Goal: Task Accomplishment & Management: Use online tool/utility

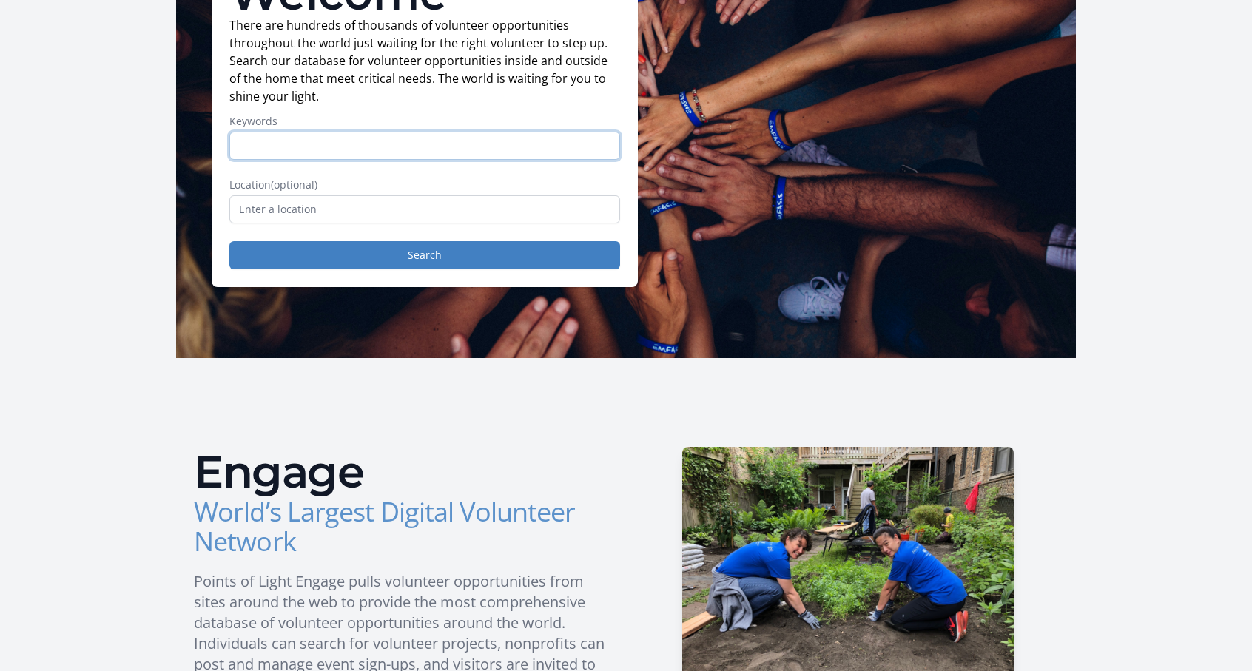
scroll to position [160, 0]
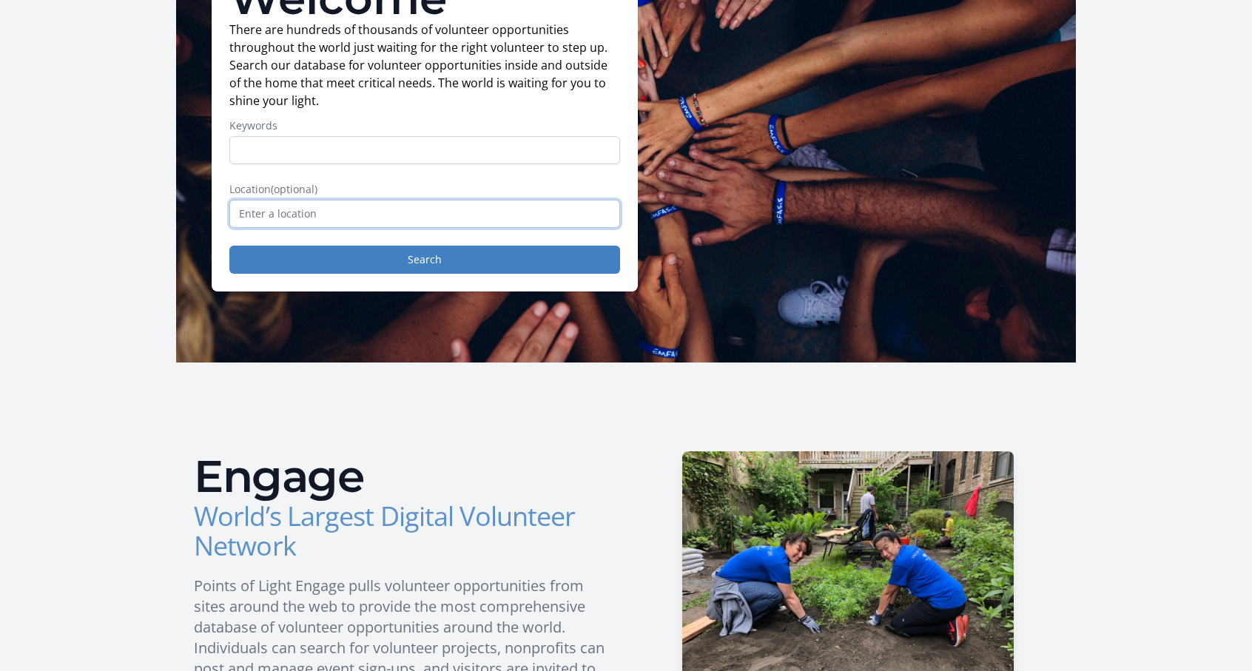
click at [510, 207] on input "text" at bounding box center [424, 214] width 391 height 28
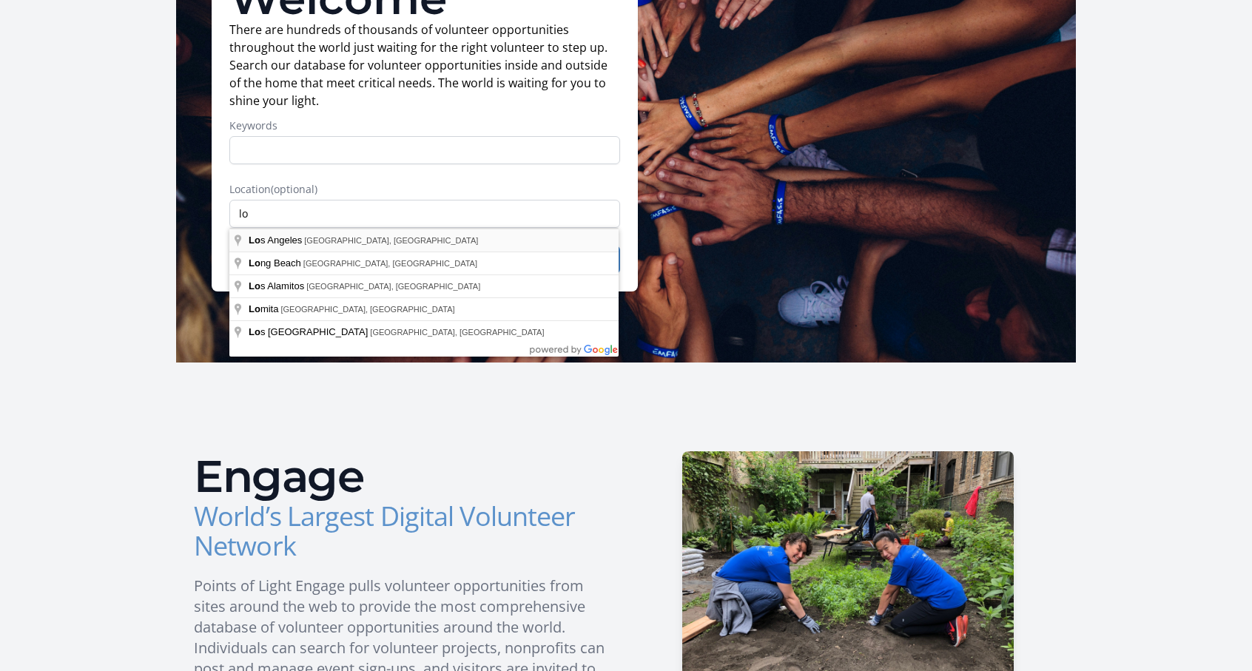
type input "Los Angeles, CA, USA"
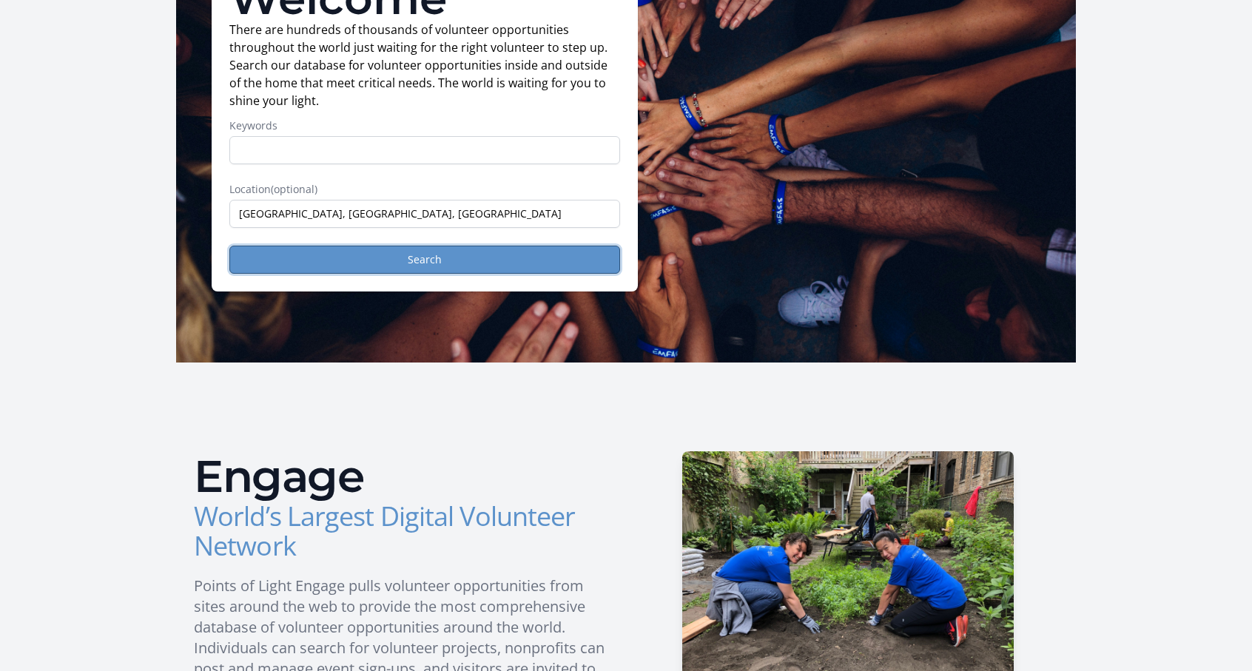
click at [447, 256] on button "Search" at bounding box center [424, 260] width 391 height 28
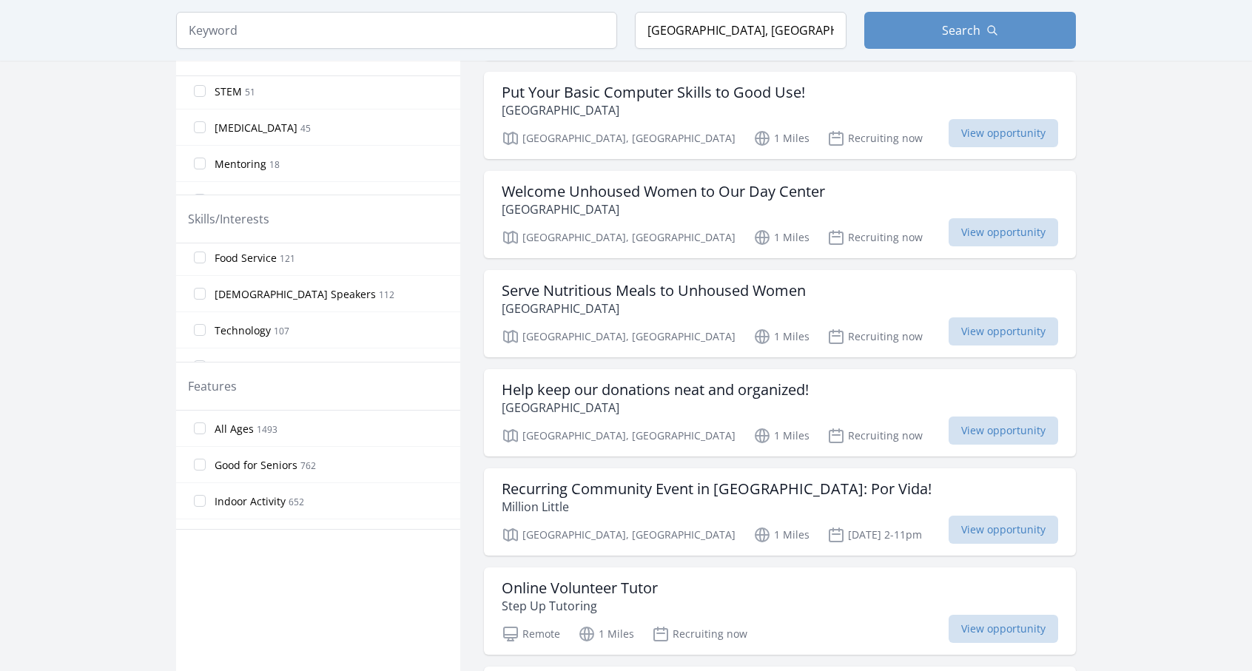
scroll to position [550, 0]
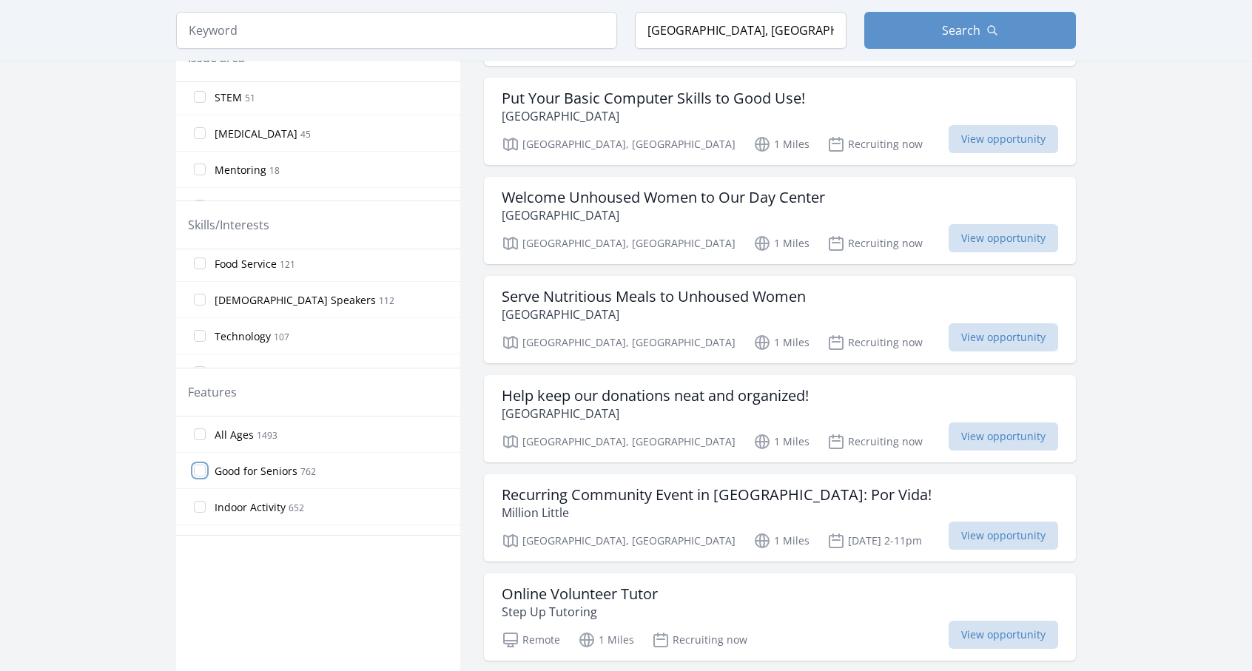
click at [199, 470] on input "Good for Seniors 762" at bounding box center [200, 471] width 12 height 12
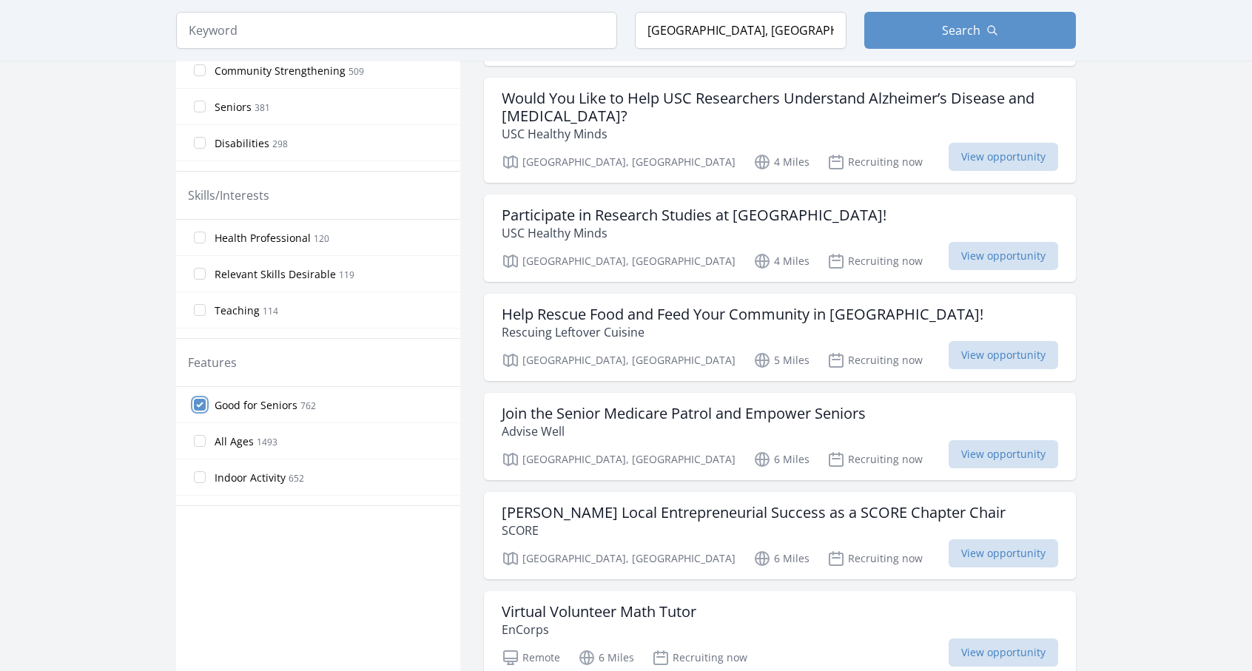
click at [201, 403] on input "Good for Seniors 762" at bounding box center [200, 405] width 12 height 12
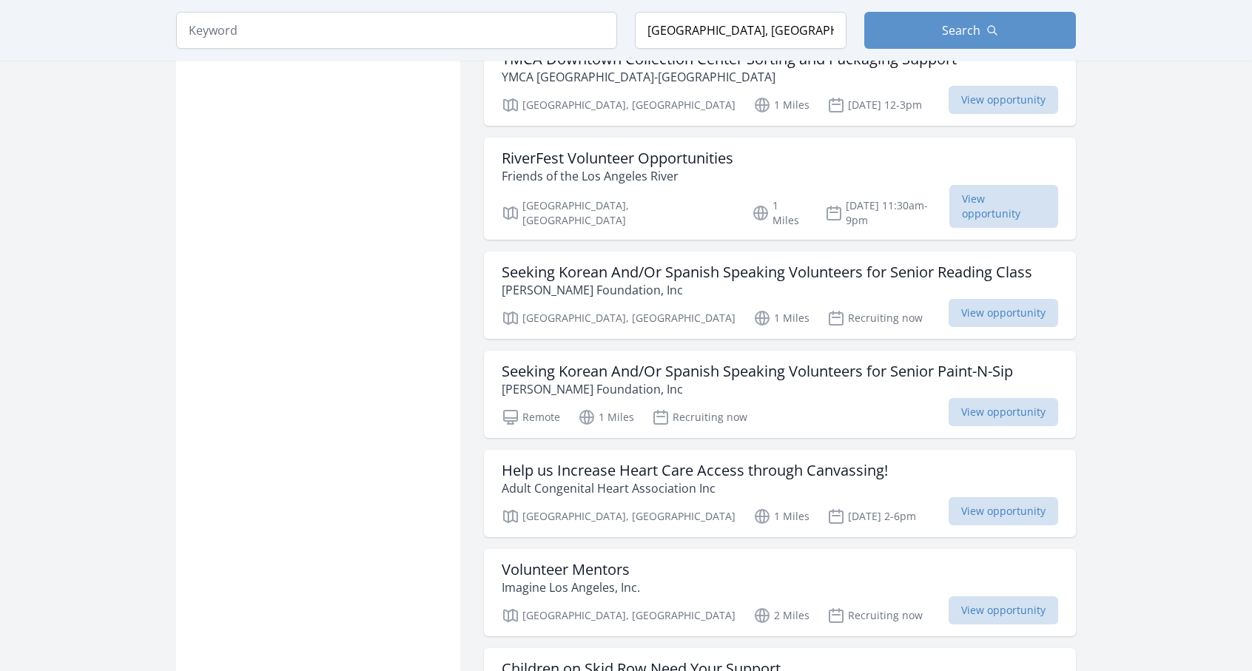
scroll to position [1413, 0]
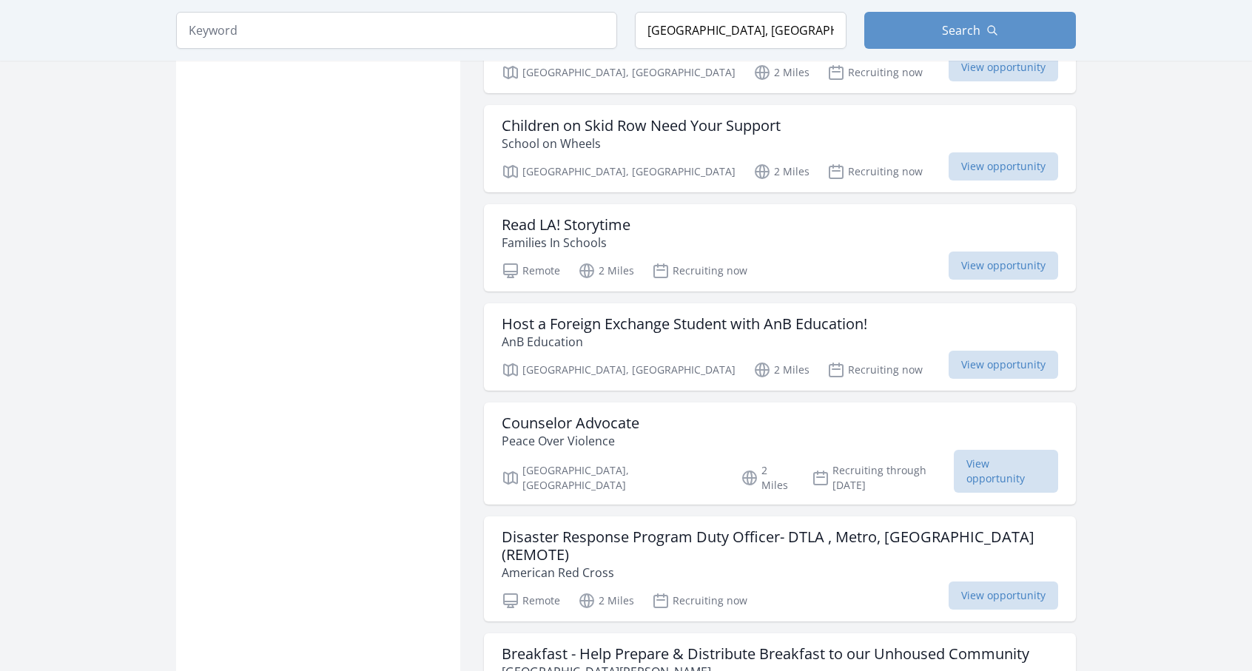
scroll to position [1980, 0]
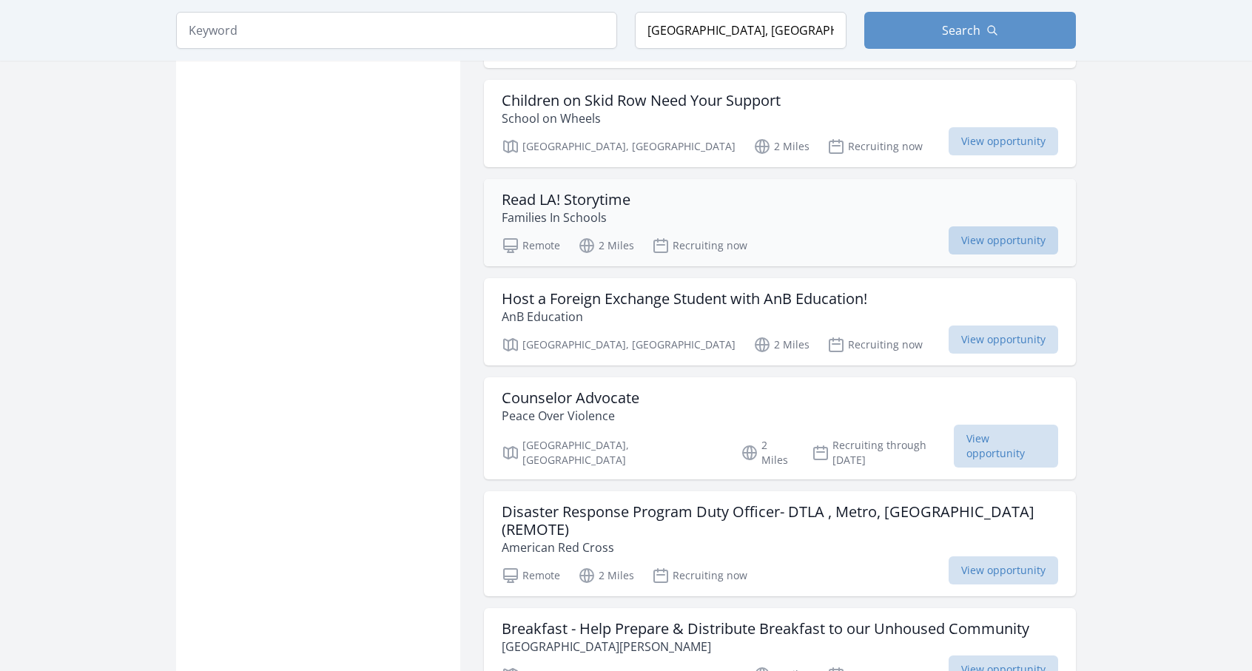
click at [1009, 226] on span "View opportunity" at bounding box center [1002, 240] width 109 height 28
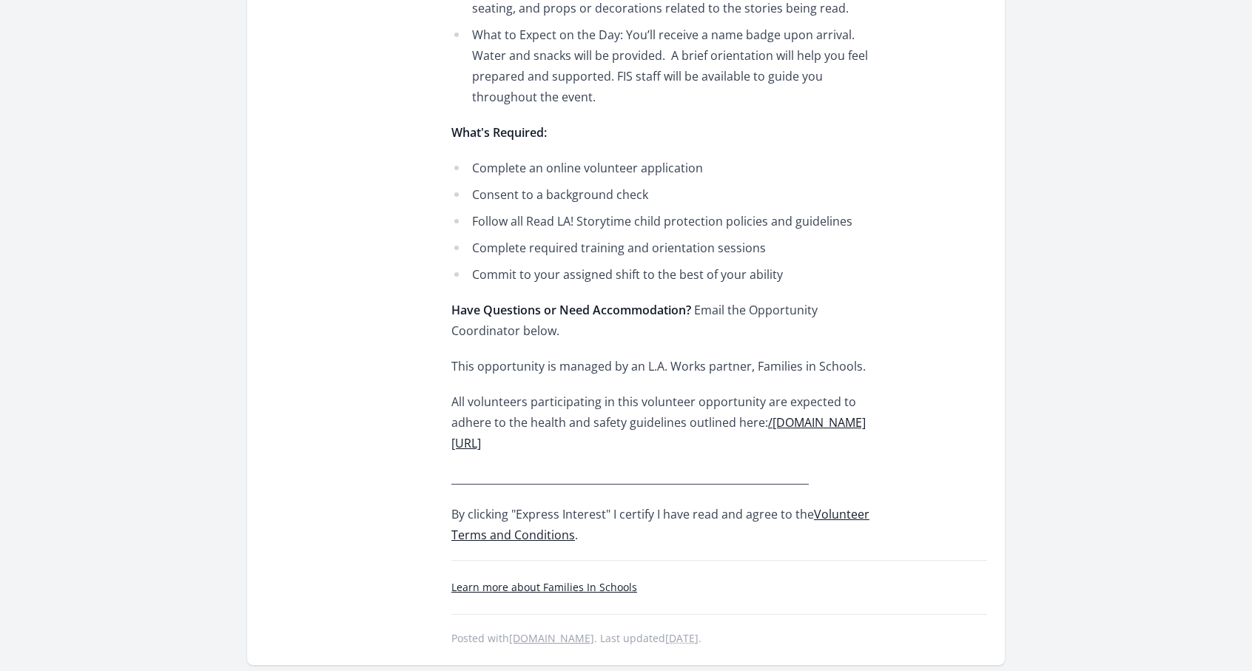
scroll to position [877, 0]
